Goal: Navigation & Orientation: Find specific page/section

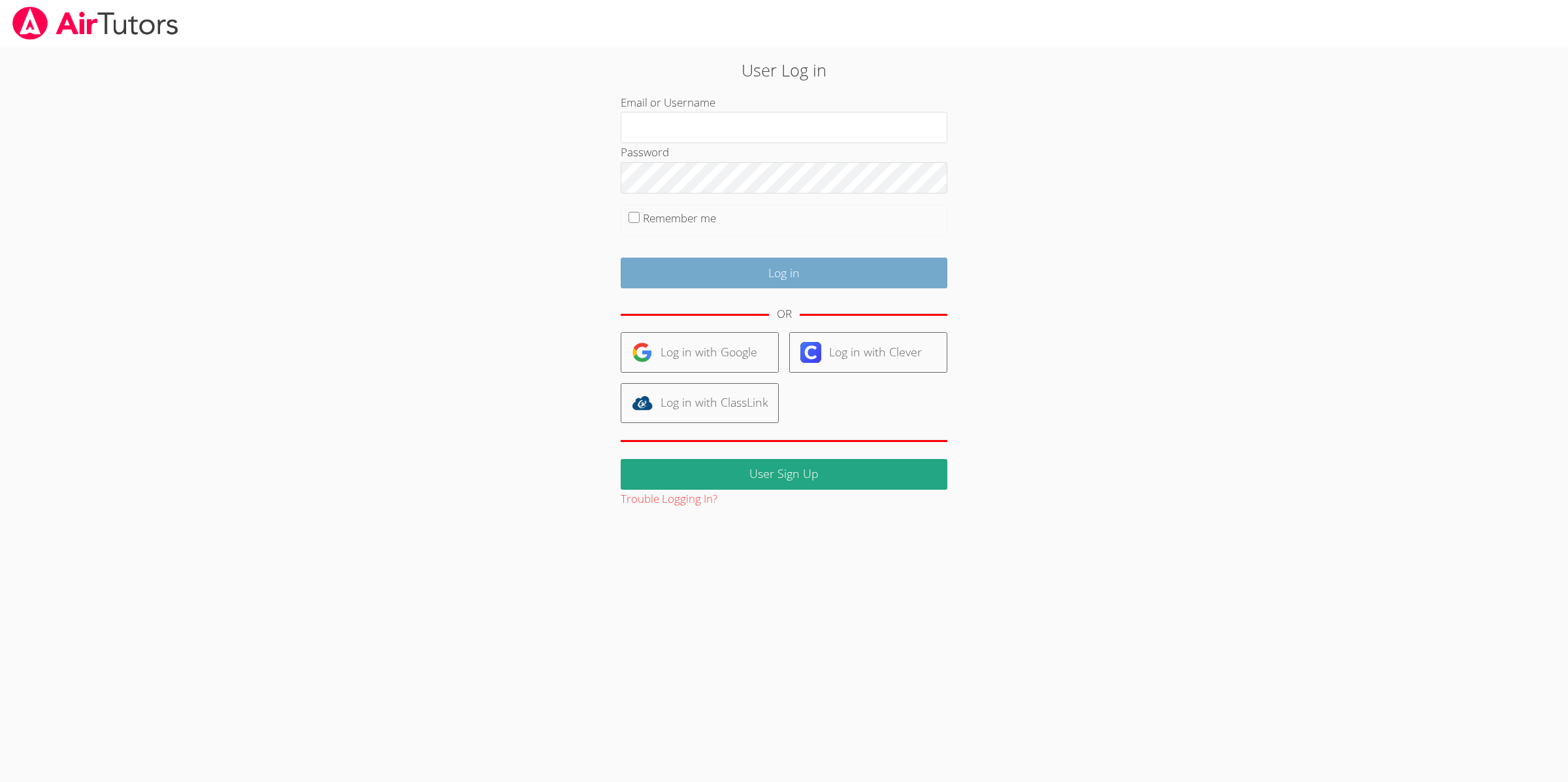
type input "[EMAIL_ADDRESS][DOMAIN_NAME]"
click at [798, 275] on input "Log in" at bounding box center [784, 273] width 327 height 31
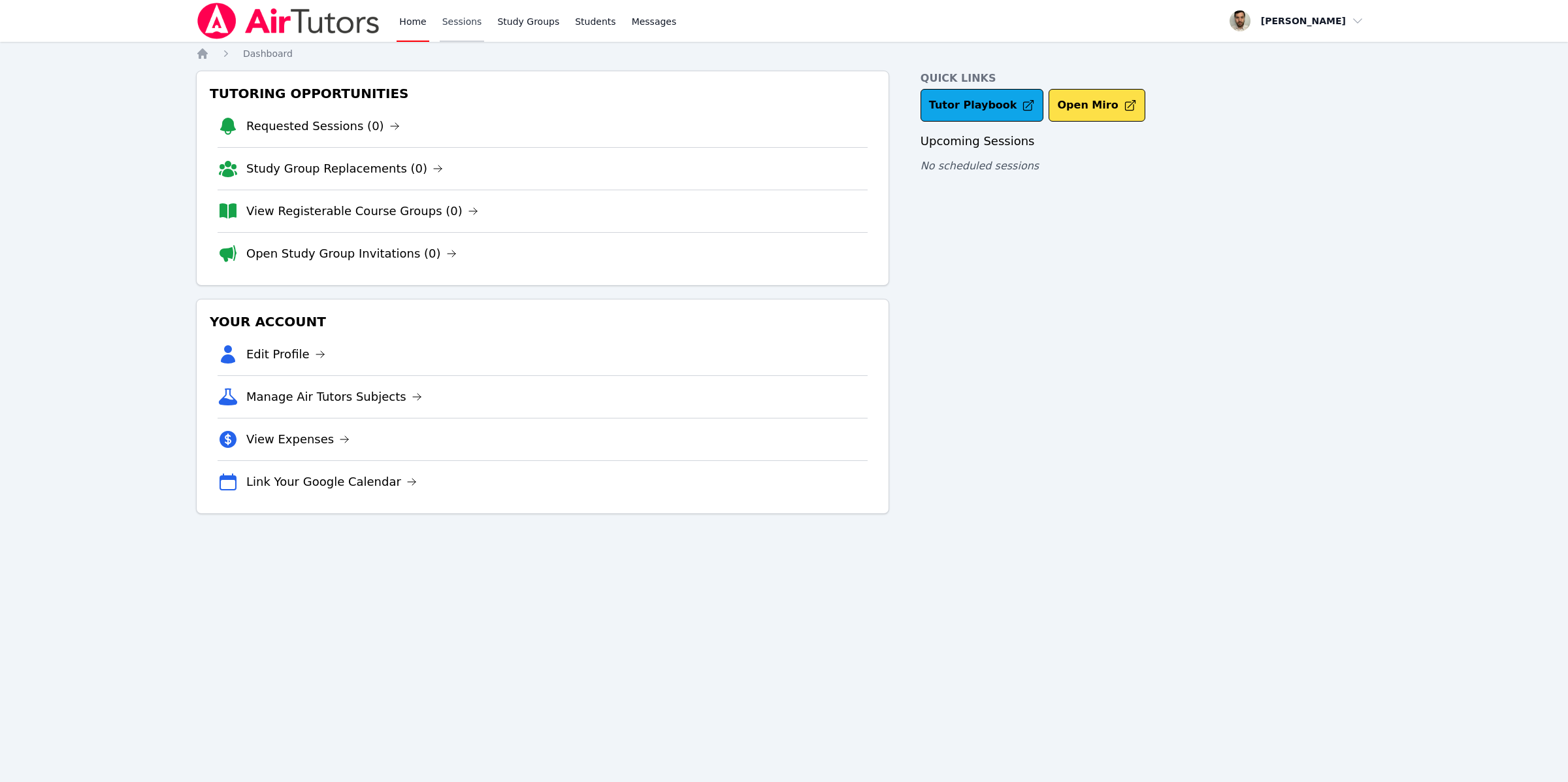
click at [452, 27] on link "Sessions" at bounding box center [462, 21] width 45 height 42
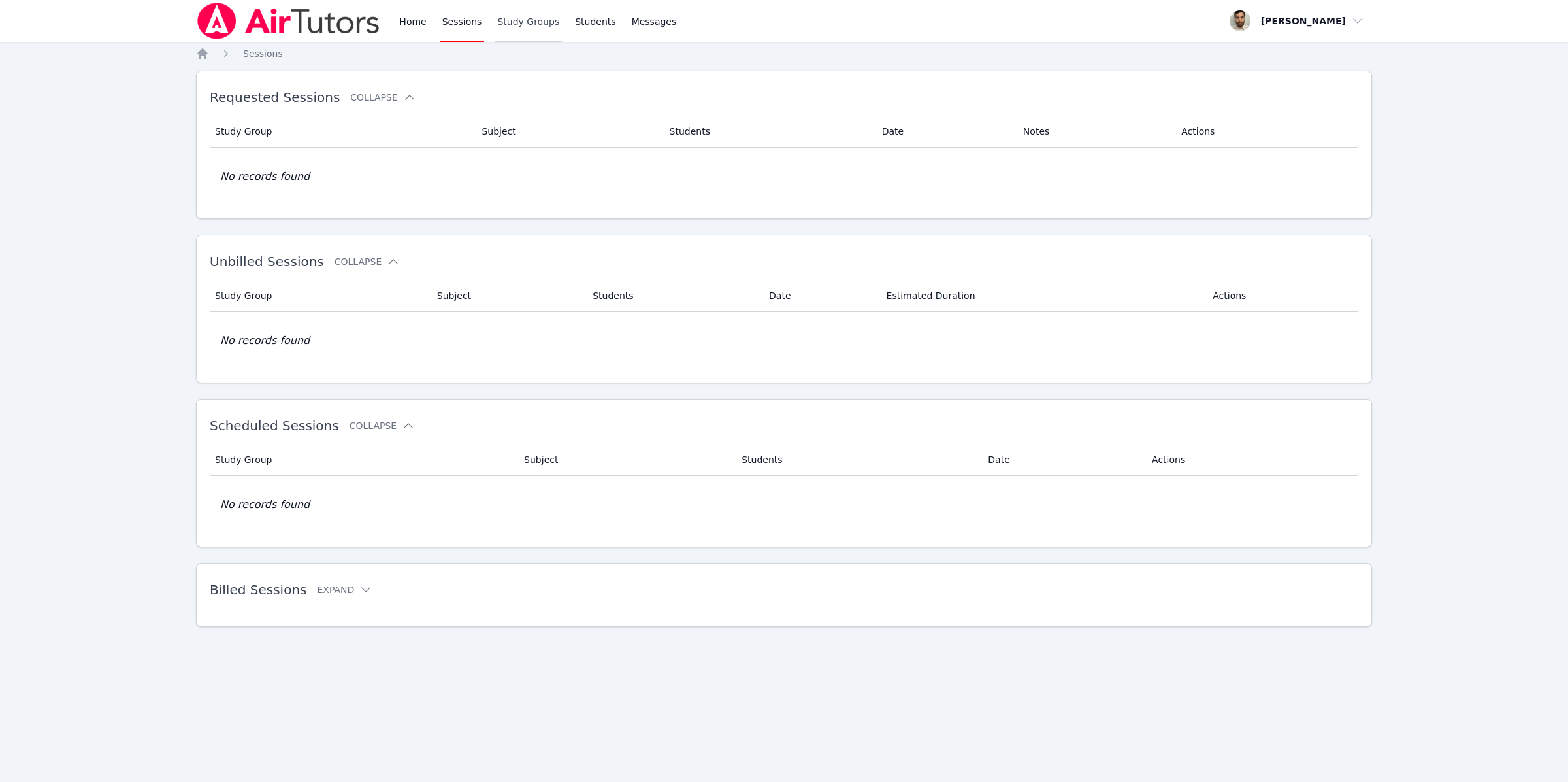
click at [513, 27] on link "Study Groups" at bounding box center [527, 21] width 67 height 42
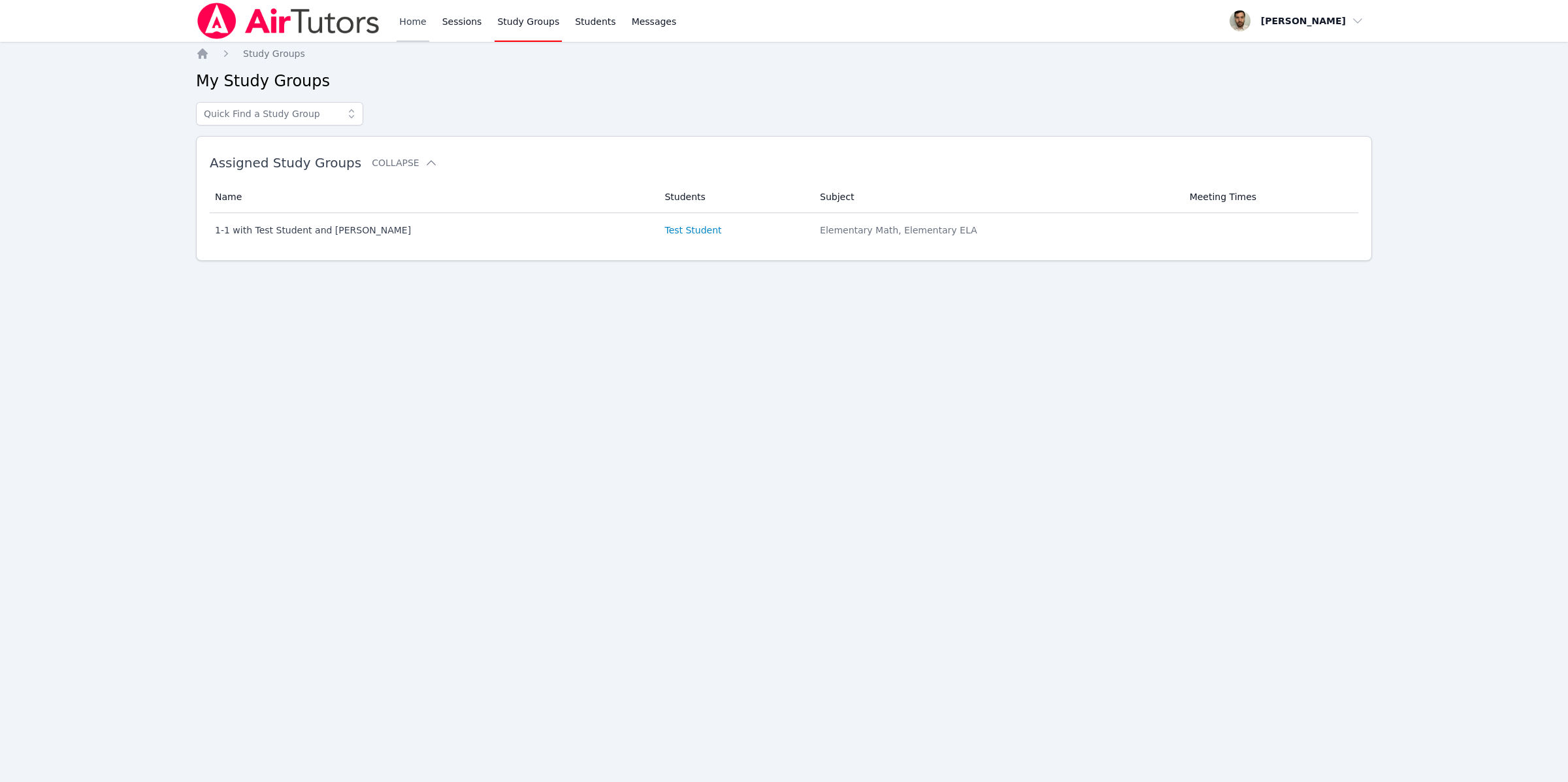
click at [402, 27] on link "Home" at bounding box center [412, 21] width 32 height 42
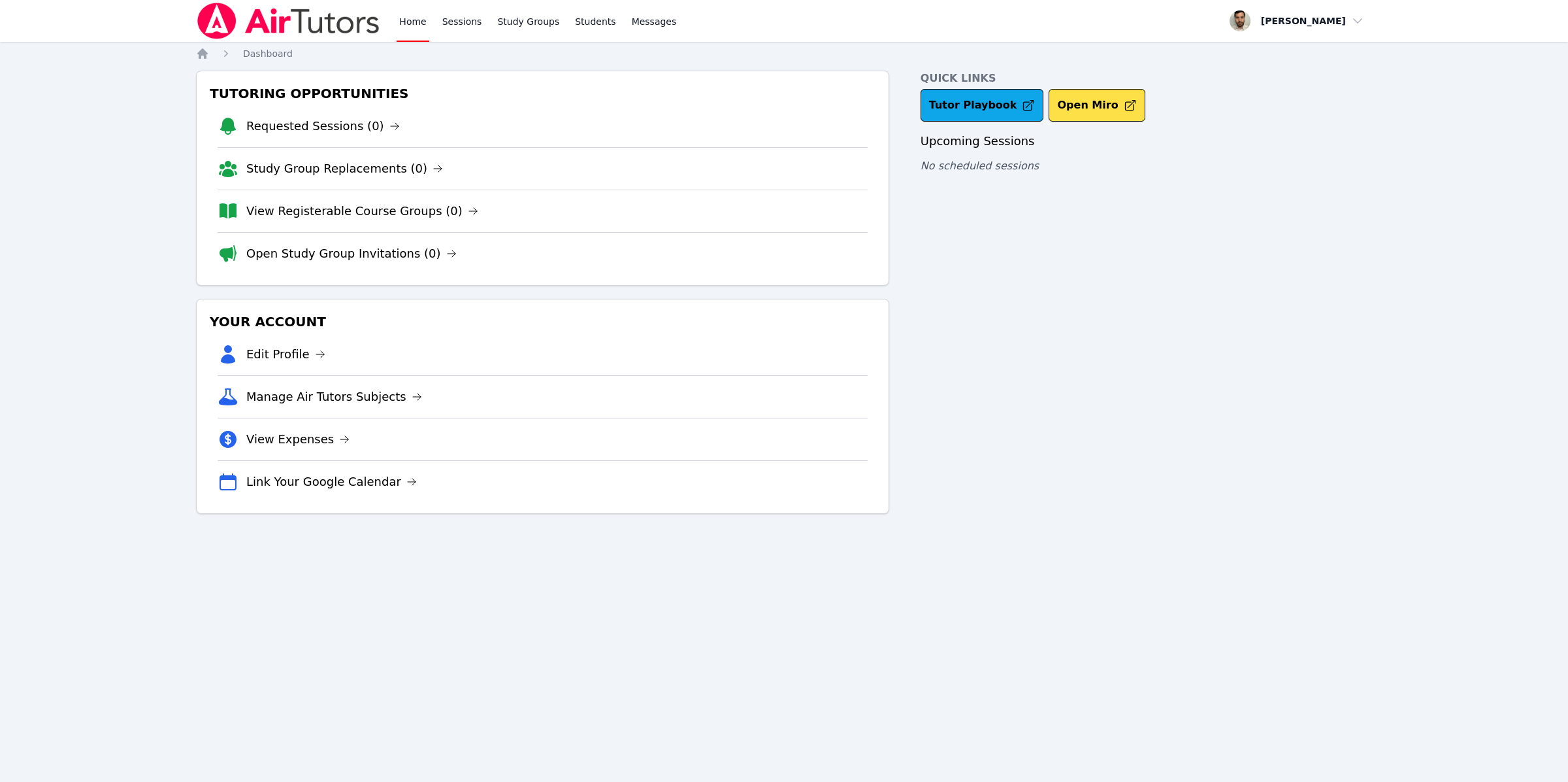
click at [402, 27] on link "Home" at bounding box center [412, 21] width 32 height 42
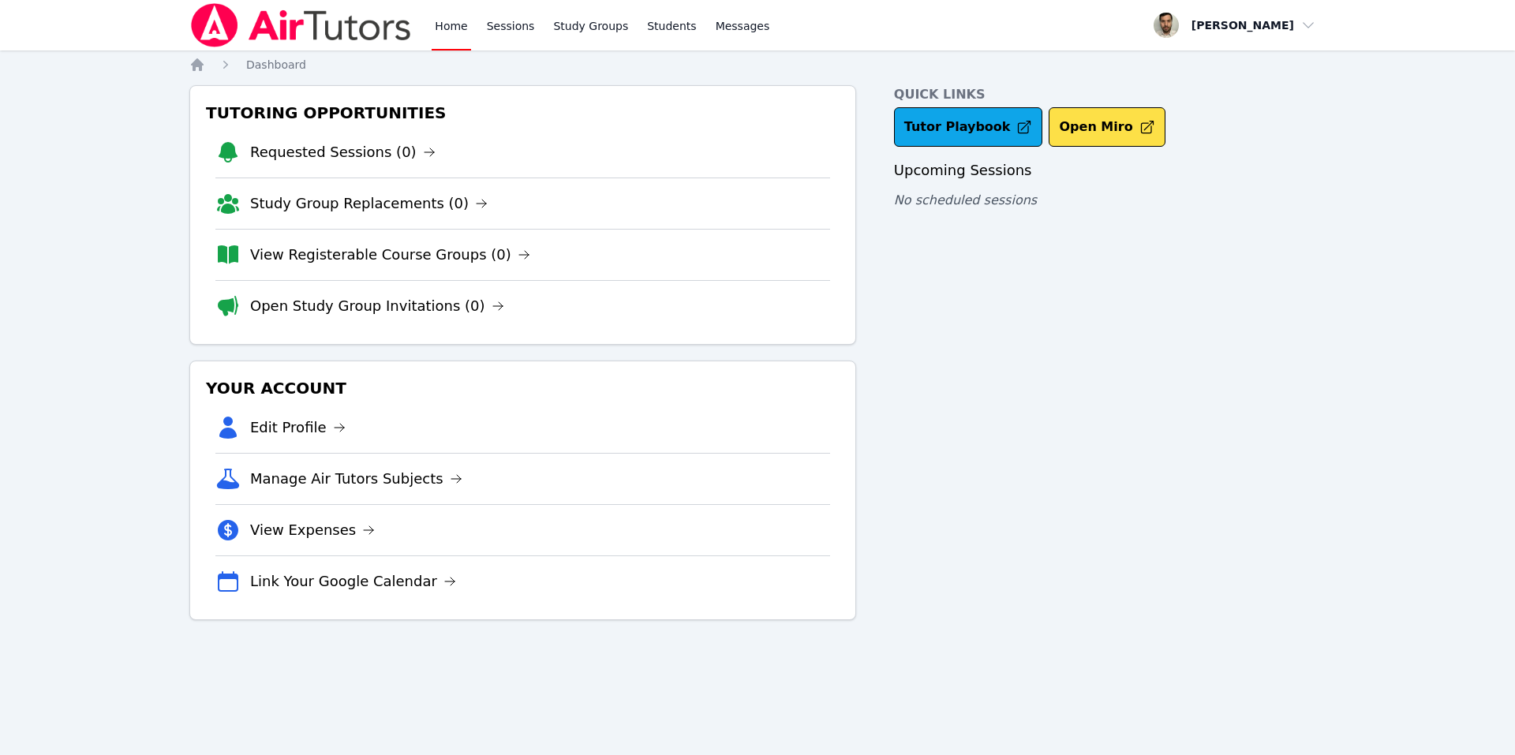
drag, startPoint x: 1891, startPoint y: 39, endPoint x: 743, endPoint y: 315, distance: 1181.0
click at [748, 313] on li "Open Study Group Invitations (0)" at bounding box center [522, 305] width 615 height 51
click at [523, 39] on link "Sessions" at bounding box center [511, 25] width 54 height 51
